Goal: Task Accomplishment & Management: Manage account settings

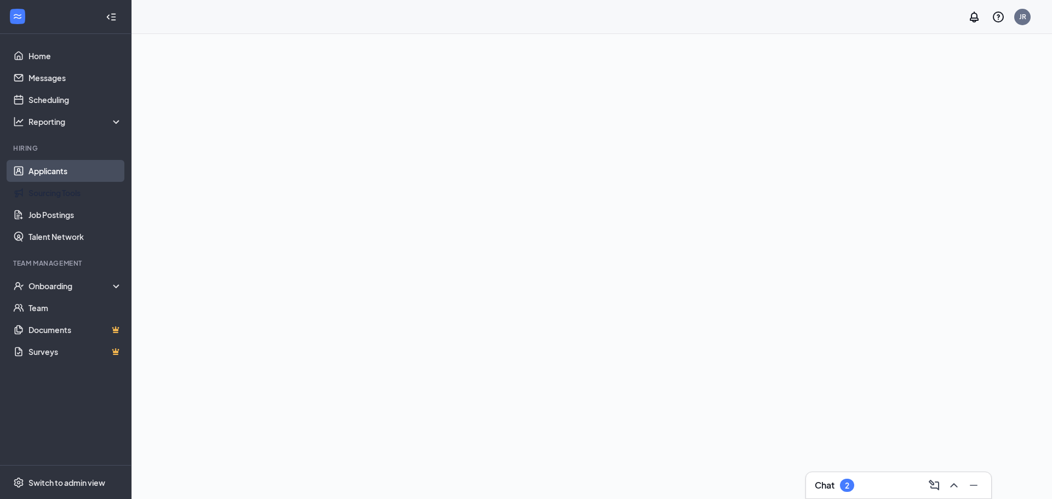
click at [45, 173] on link "Applicants" at bounding box center [75, 171] width 94 height 22
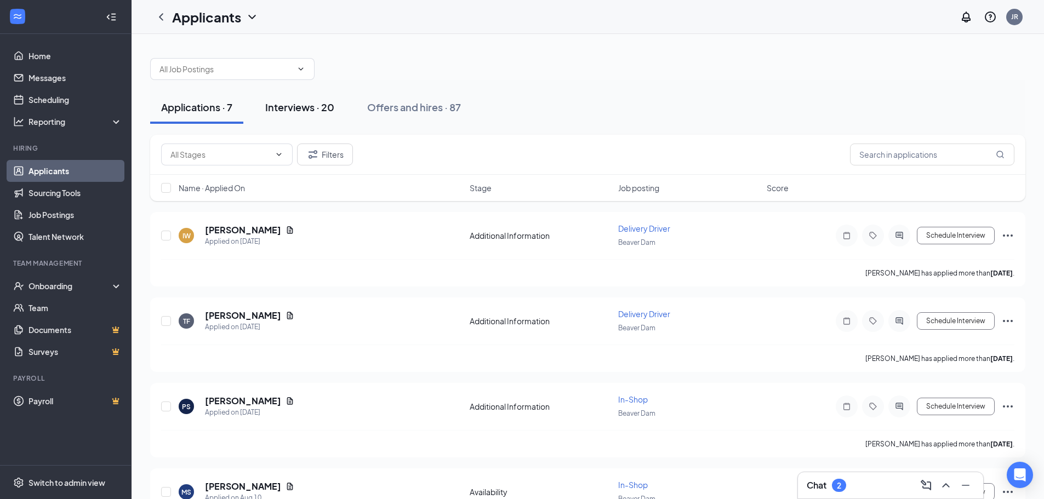
click at [293, 113] on div "Interviews · 20" at bounding box center [299, 107] width 69 height 14
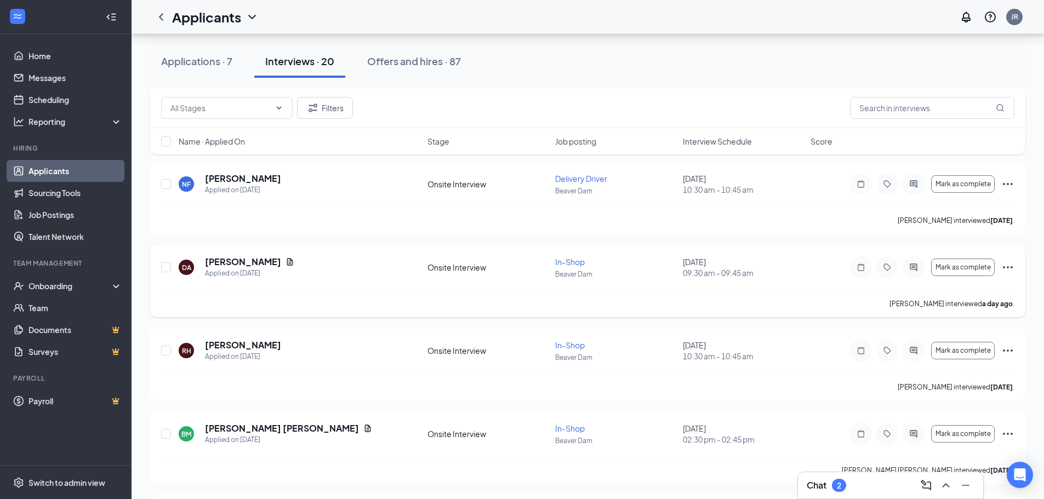
scroll to position [110, 0]
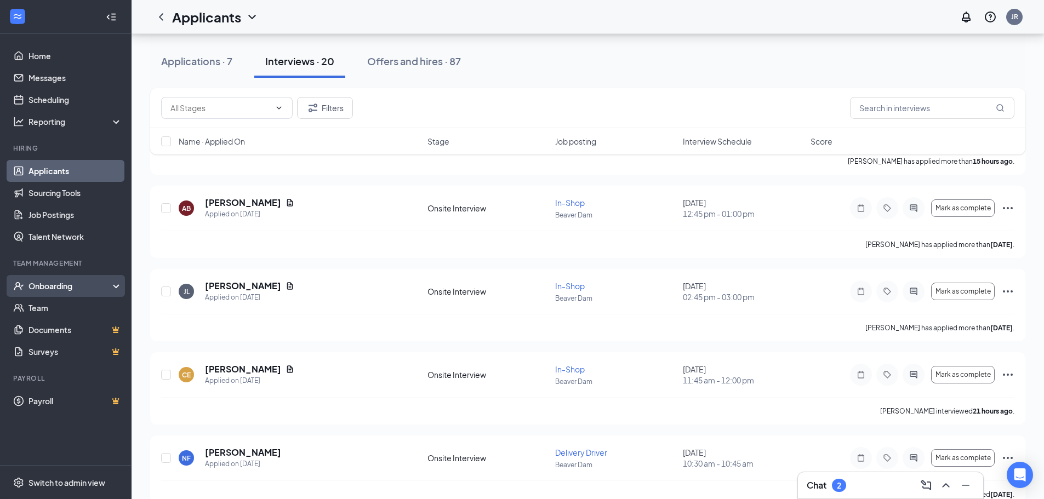
click at [37, 288] on div "Onboarding" at bounding box center [70, 285] width 84 height 11
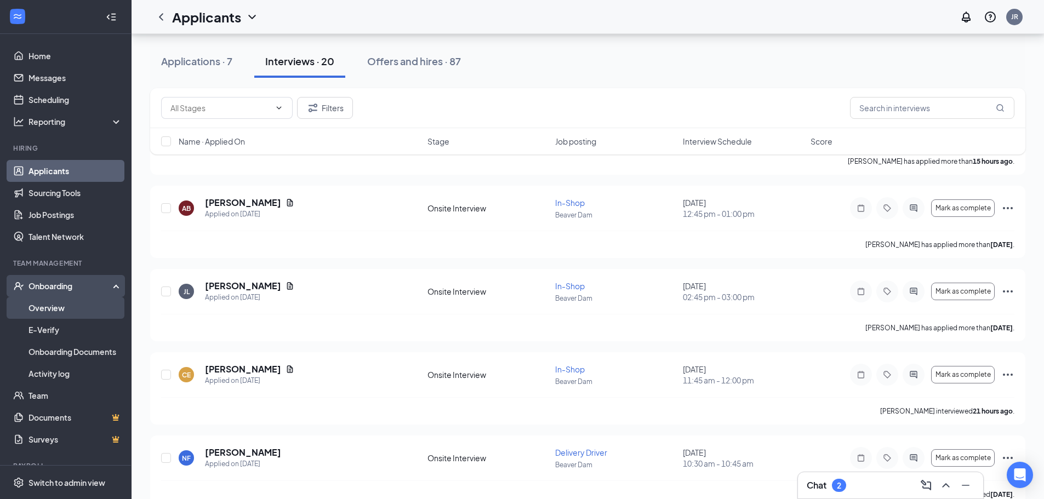
click at [58, 306] on link "Overview" at bounding box center [75, 308] width 94 height 22
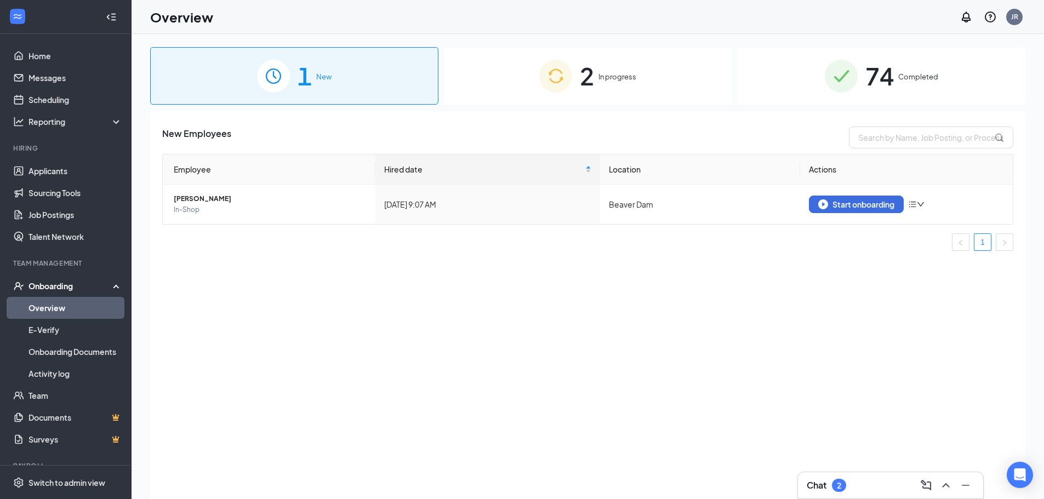
click at [655, 72] on div "2 In progress" at bounding box center [588, 76] width 288 height 58
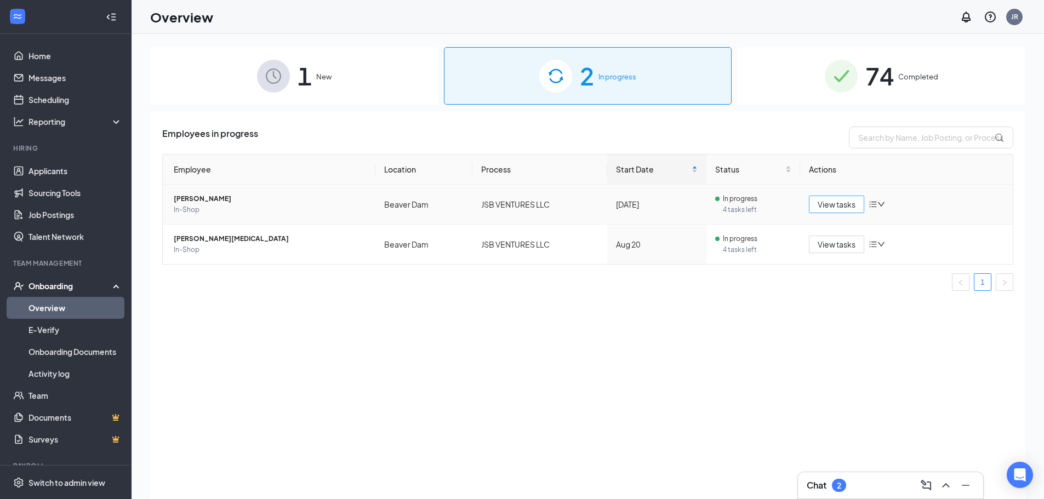
click at [829, 200] on span "View tasks" at bounding box center [836, 204] width 38 height 12
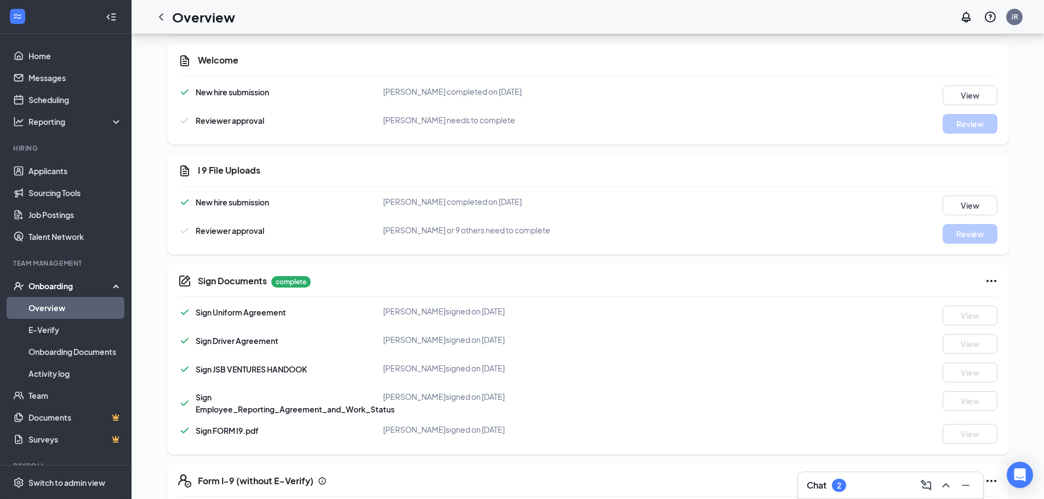
scroll to position [329, 0]
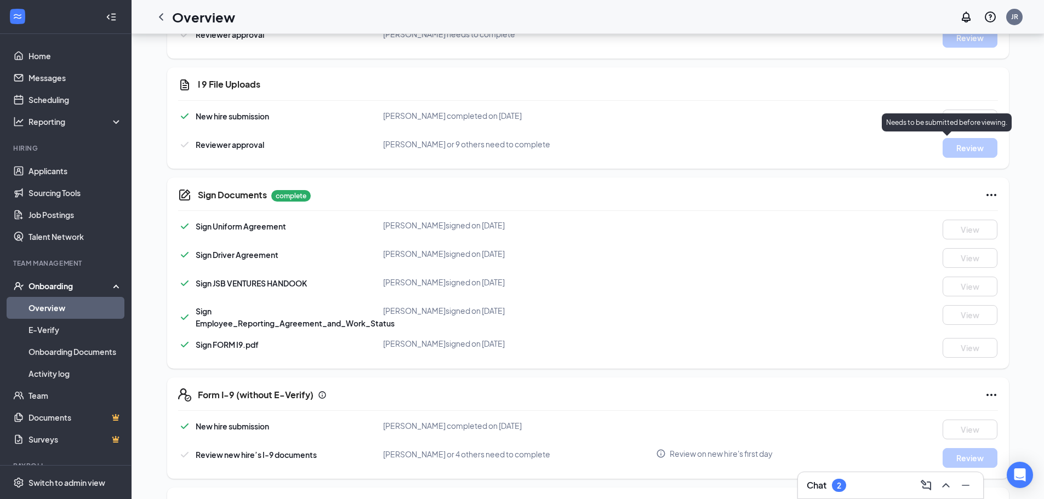
click at [975, 119] on p "Needs to be submitted before viewing." at bounding box center [946, 122] width 121 height 9
click at [984, 118] on button "View" at bounding box center [969, 120] width 55 height 20
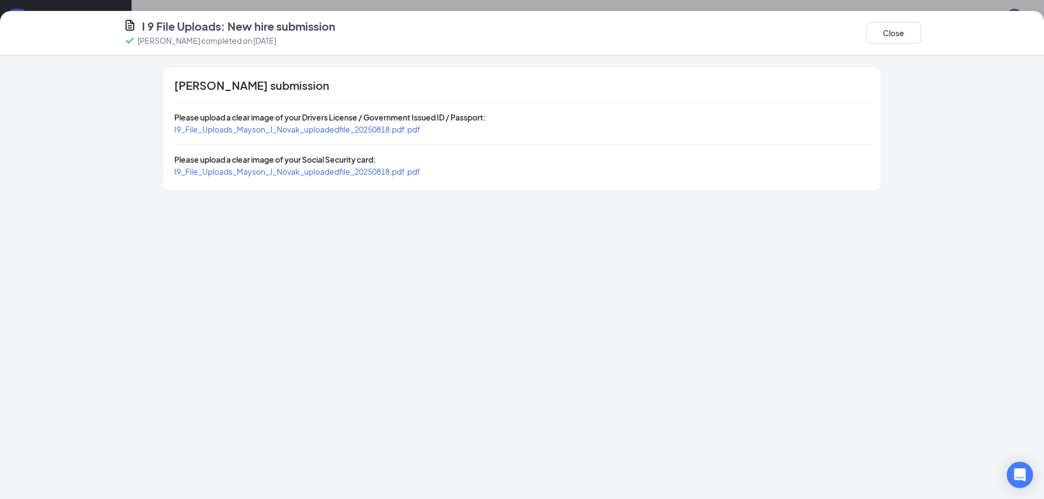
click at [320, 127] on span "I9_File_Uploads_Mayson_J_Novak_uploadedfile_20250818.pdf.pdf" at bounding box center [297, 129] width 246 height 10
click at [384, 173] on span "I9_File_Uploads_Mayson_J_Novak_uploadedfile_20250818.pdf.pdf" at bounding box center [297, 172] width 246 height 10
